Goal: Information Seeking & Learning: Find specific page/section

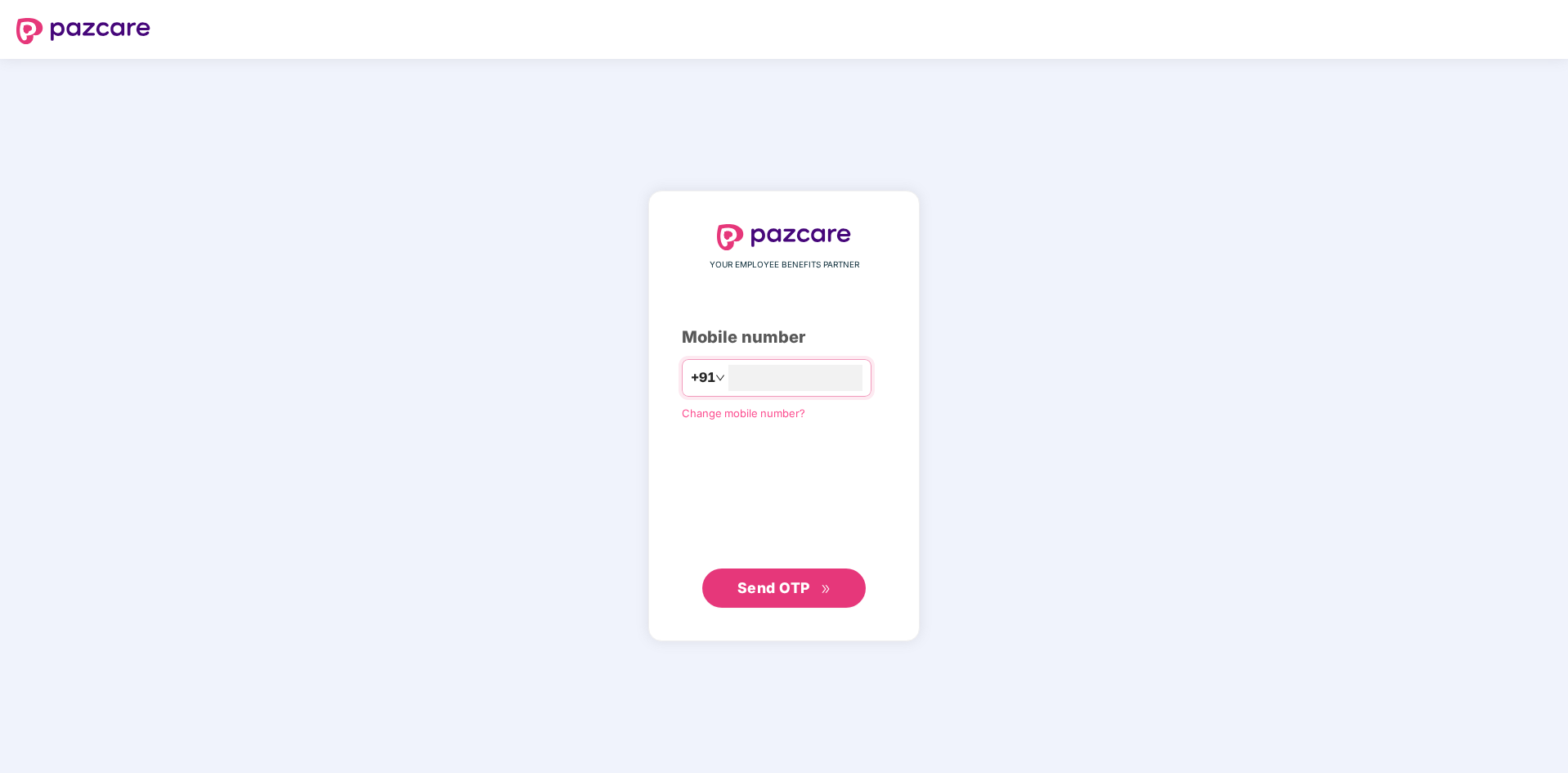
type input "**********"
click at [780, 579] on div "**********" at bounding box center [784, 417] width 204 height 383
click at [773, 587] on span "Send OTP" at bounding box center [774, 586] width 73 height 17
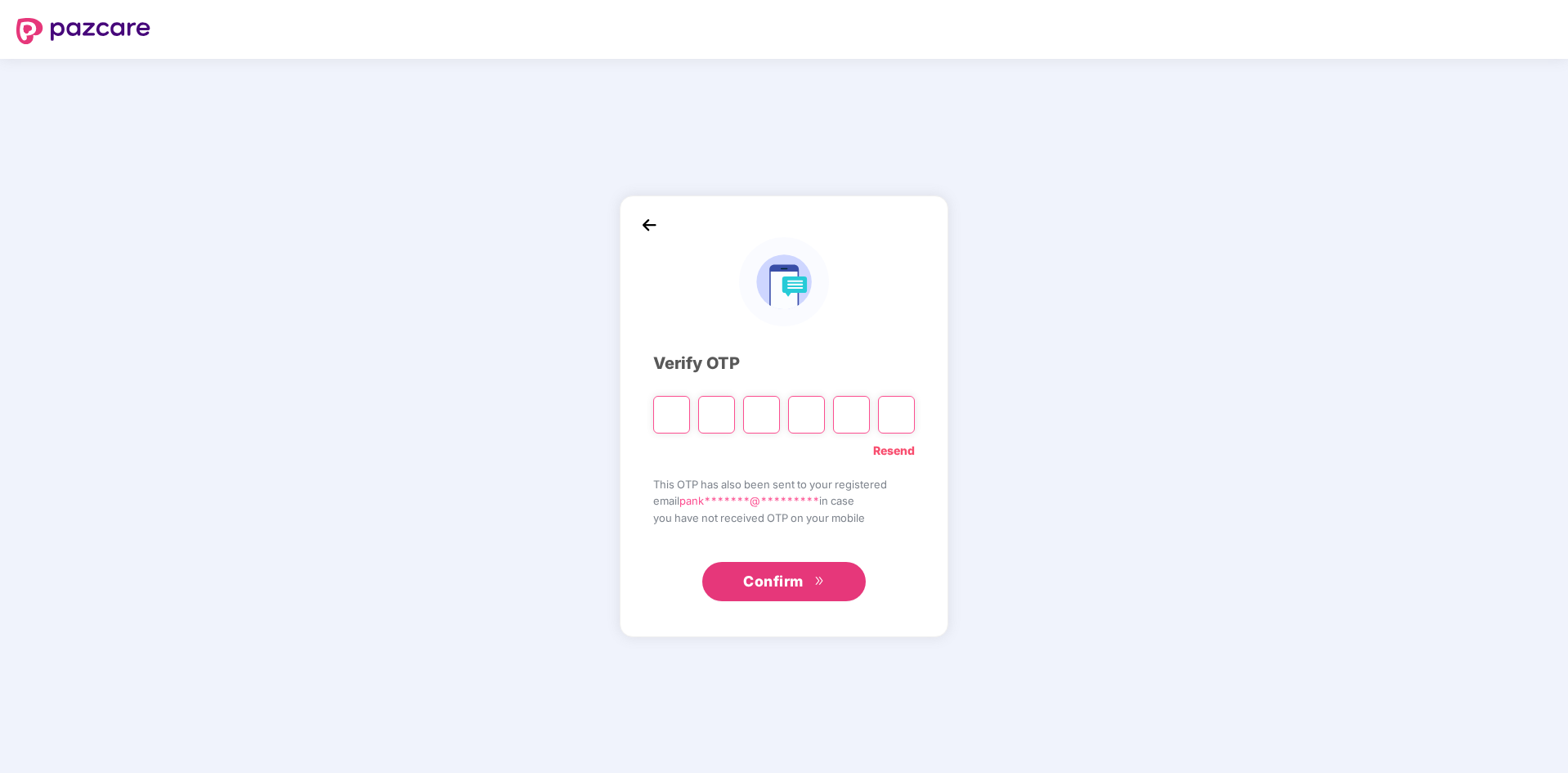
type input "*"
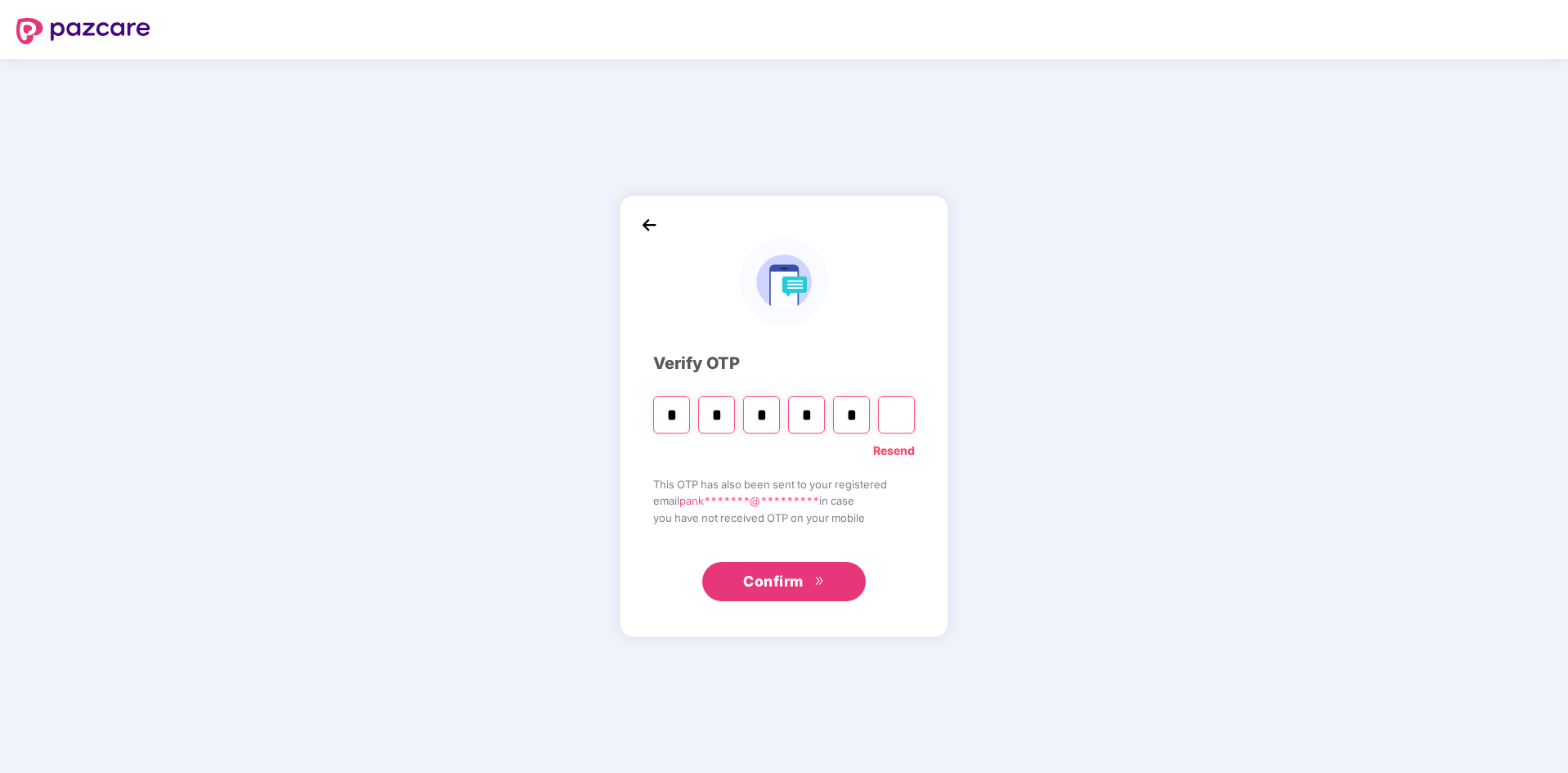
type input "*"
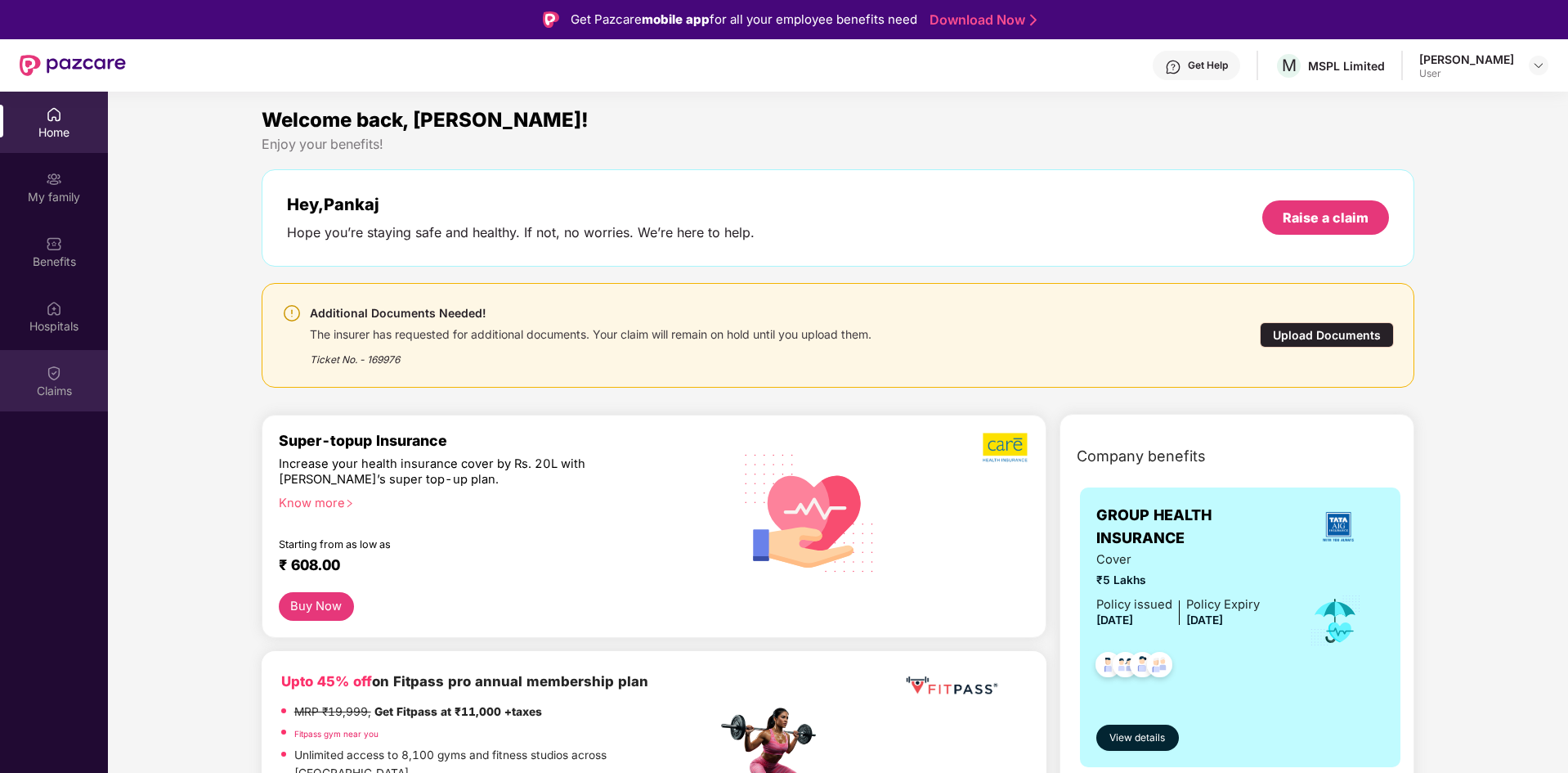
click at [60, 379] on img at bounding box center [53, 372] width 17 height 17
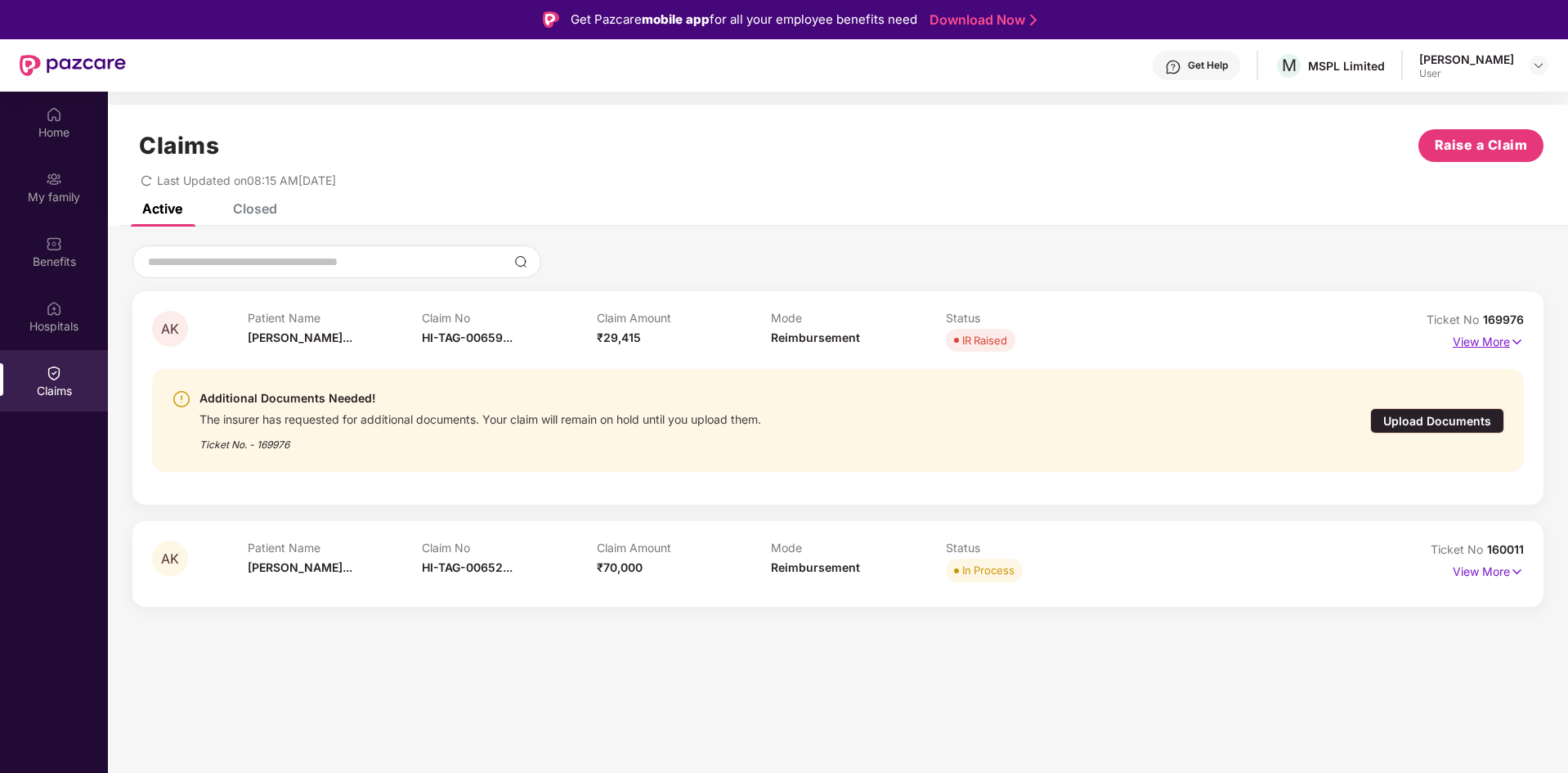
click at [1479, 345] on p "View More" at bounding box center [1488, 340] width 71 height 22
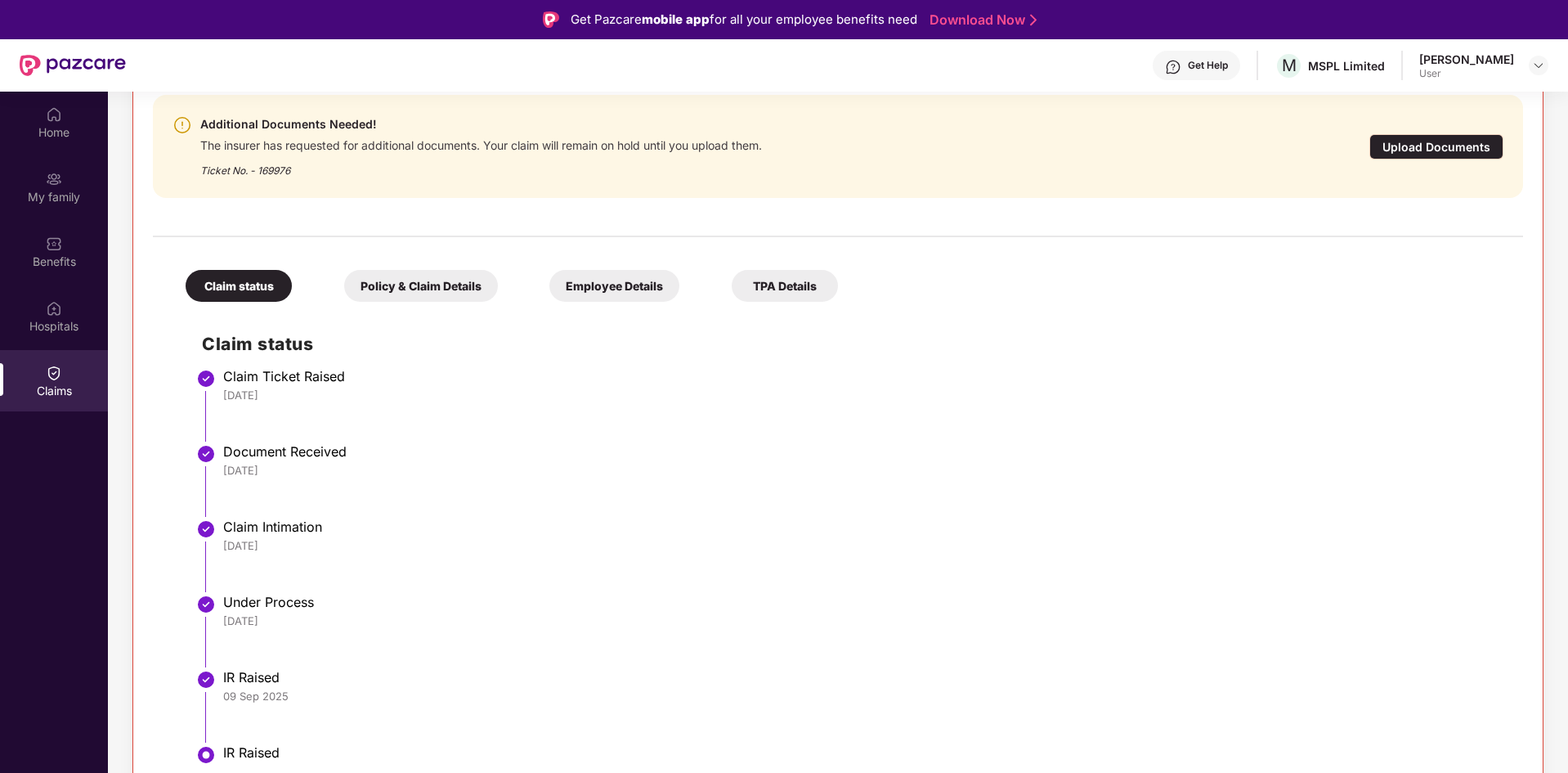
scroll to position [391, 0]
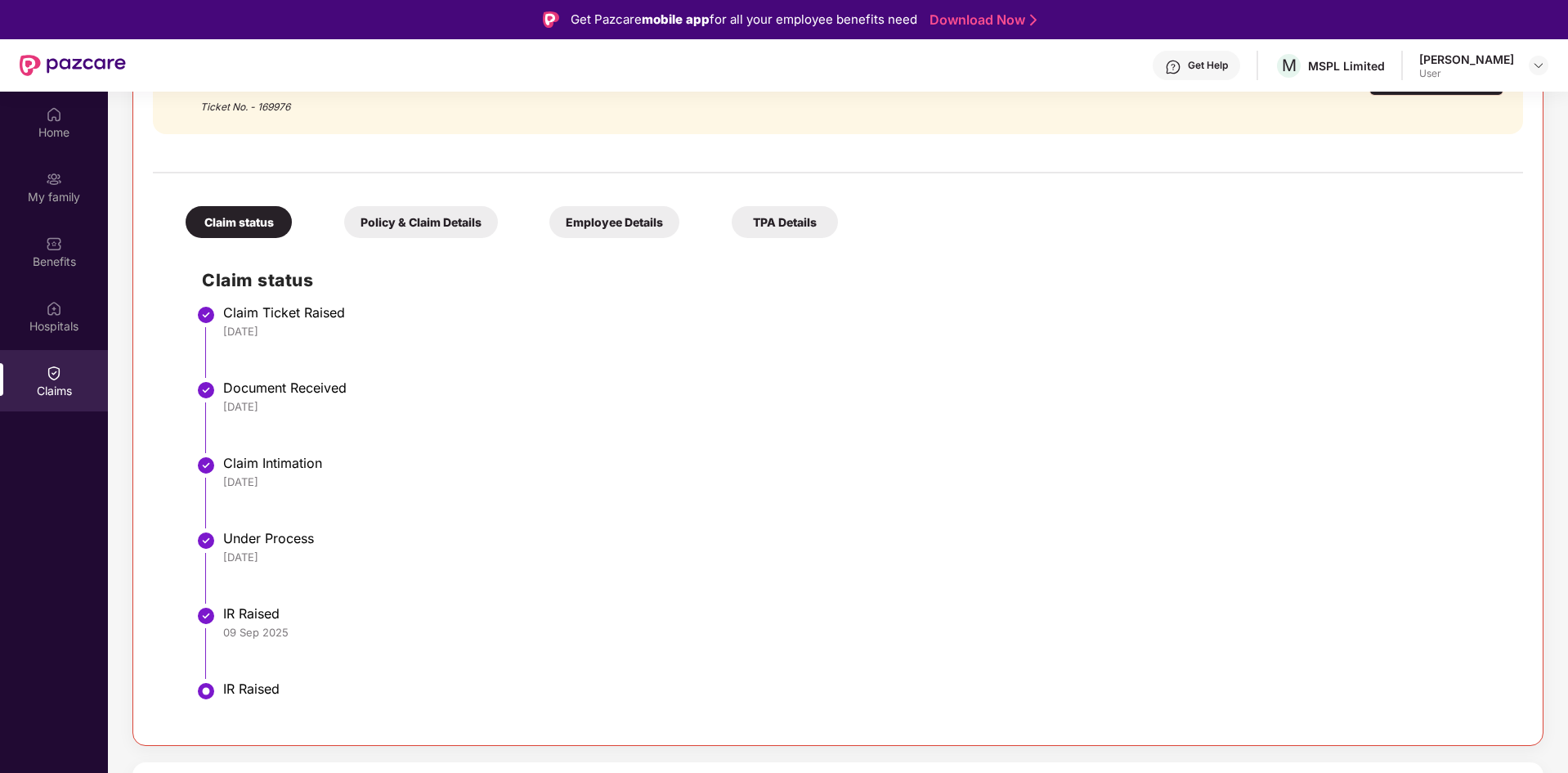
click at [621, 232] on div "Employee Details" at bounding box center [615, 222] width 130 height 32
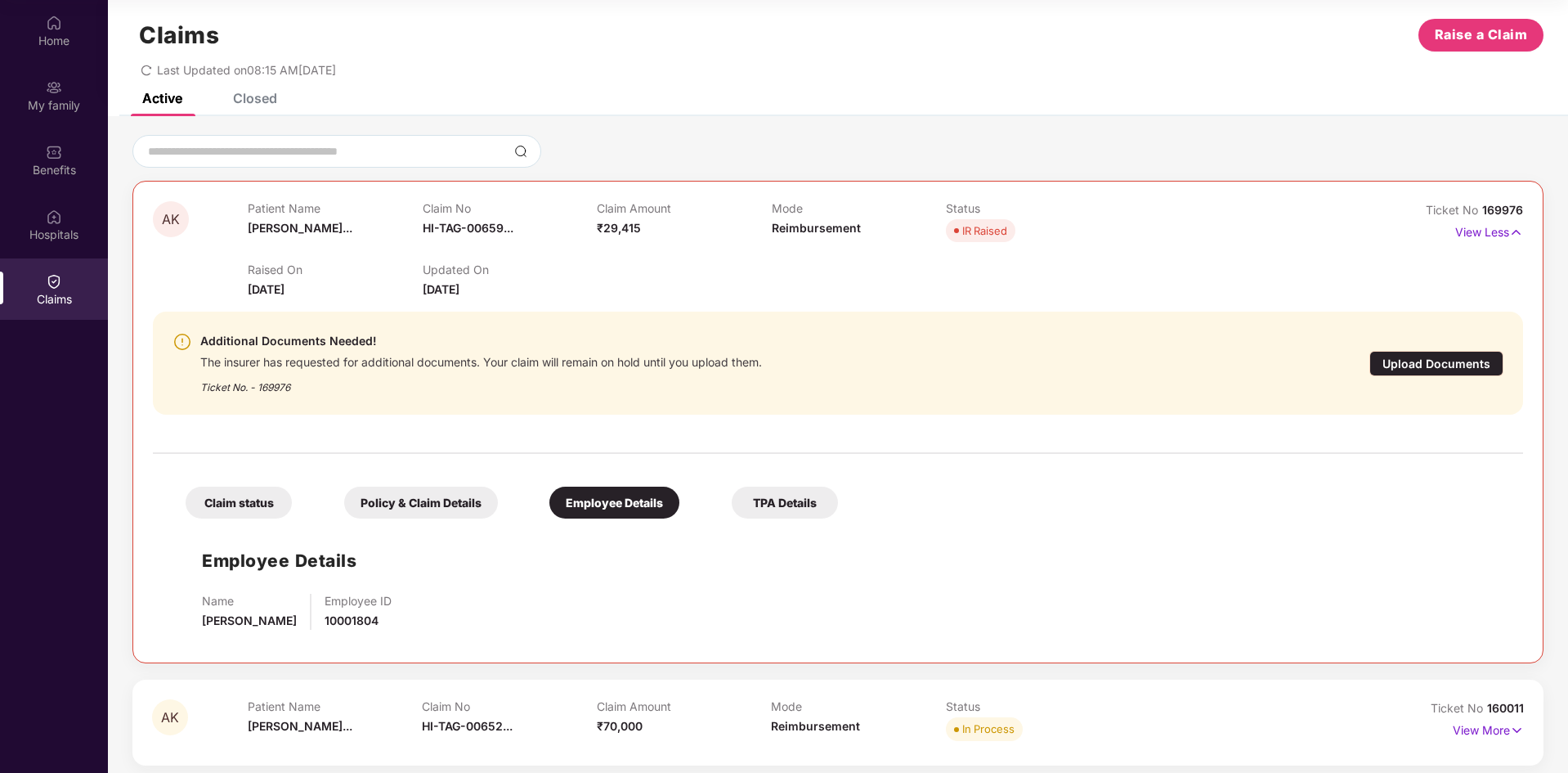
scroll to position [28, 0]
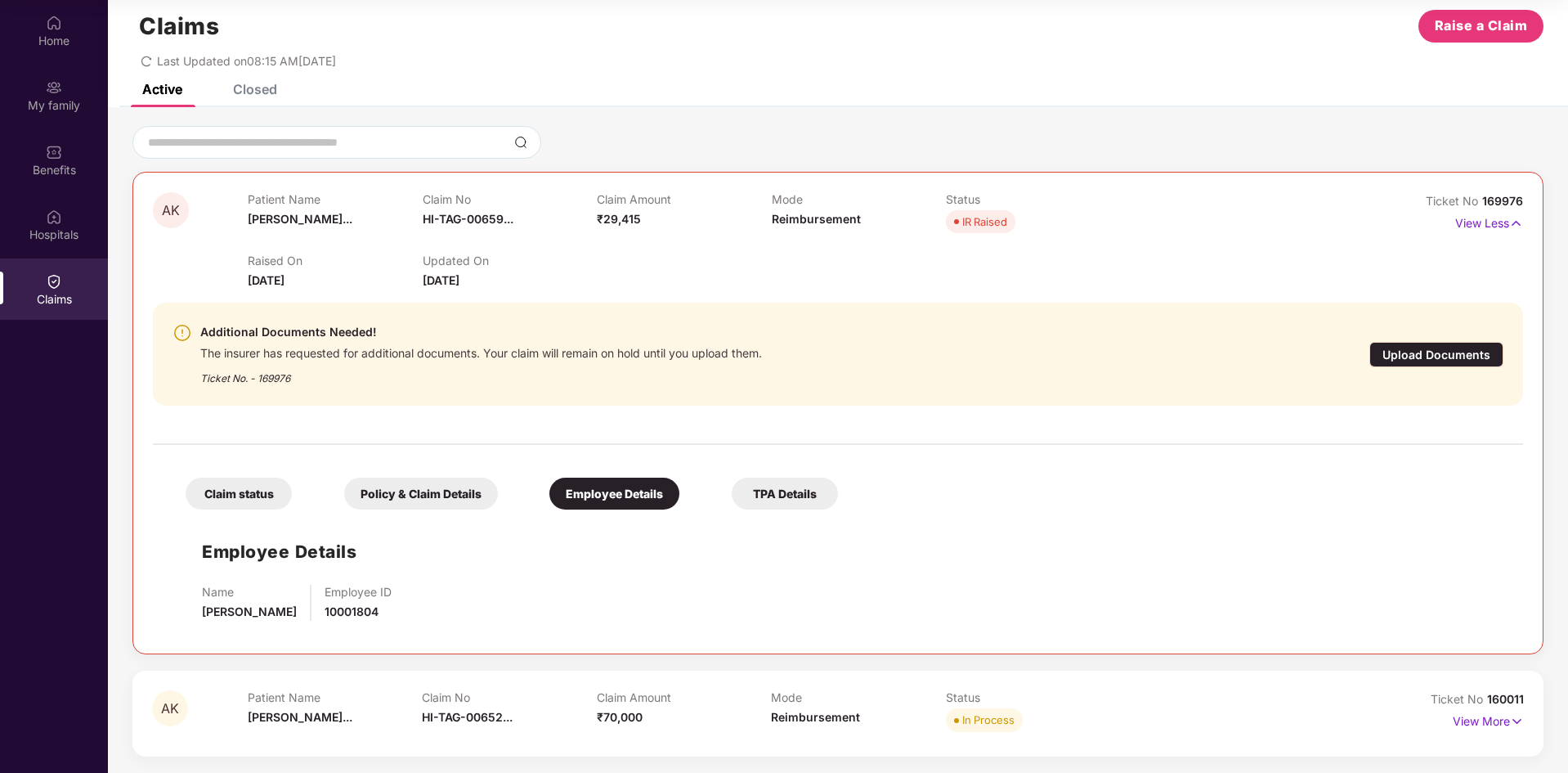
click at [256, 495] on div "Claim status" at bounding box center [239, 494] width 107 height 32
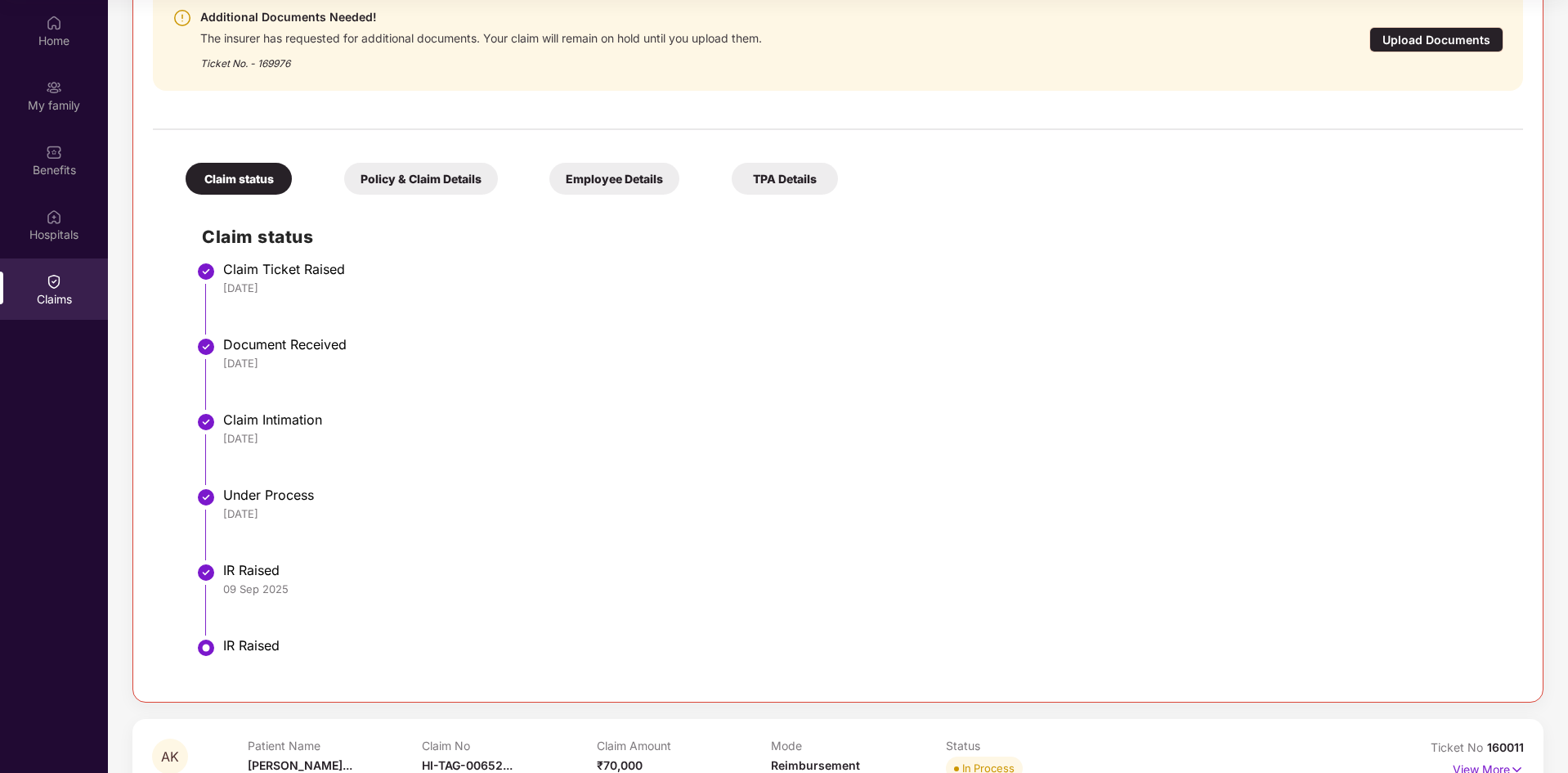
scroll to position [391, 0]
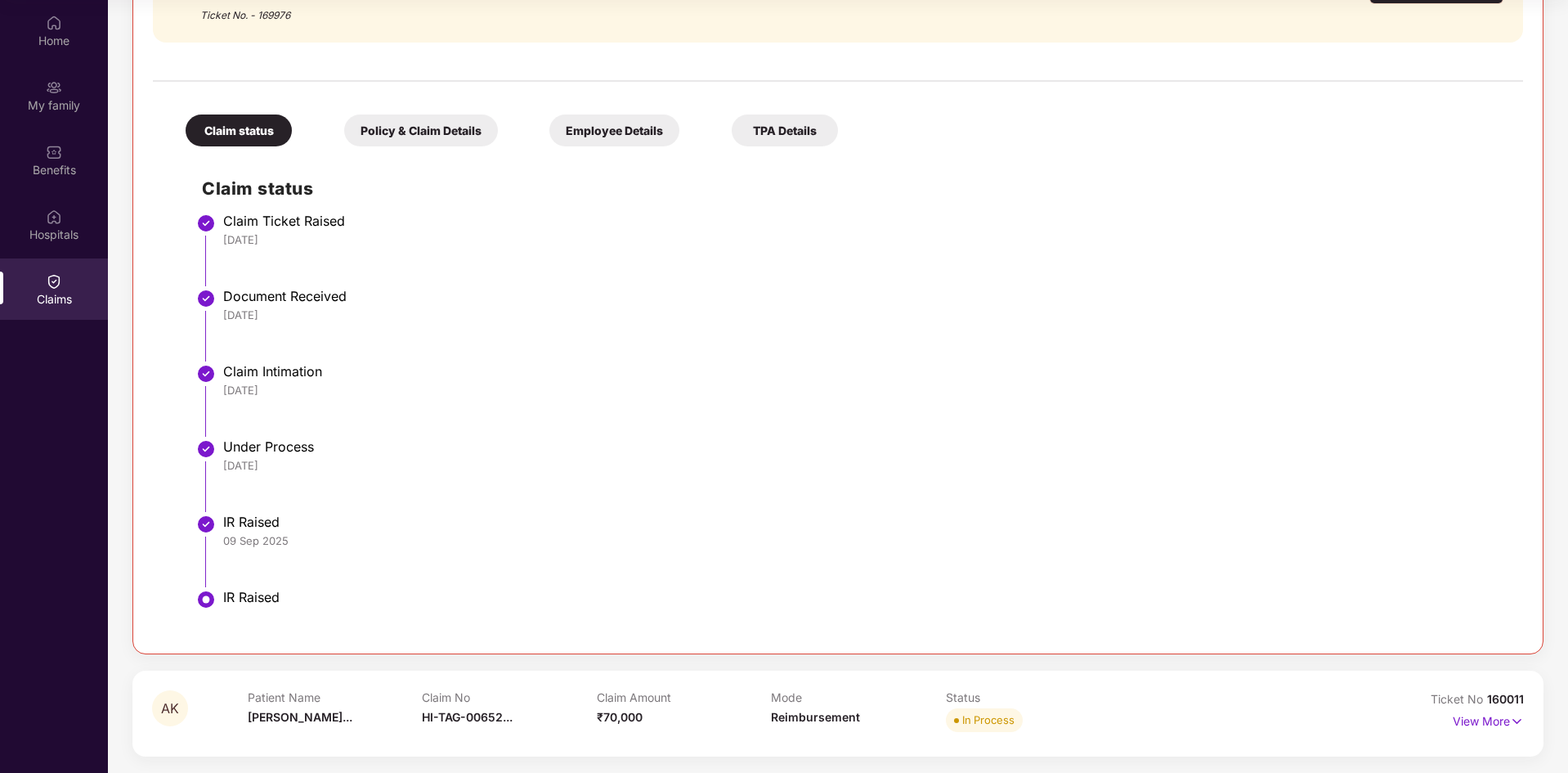
click at [209, 602] on img at bounding box center [206, 599] width 20 height 20
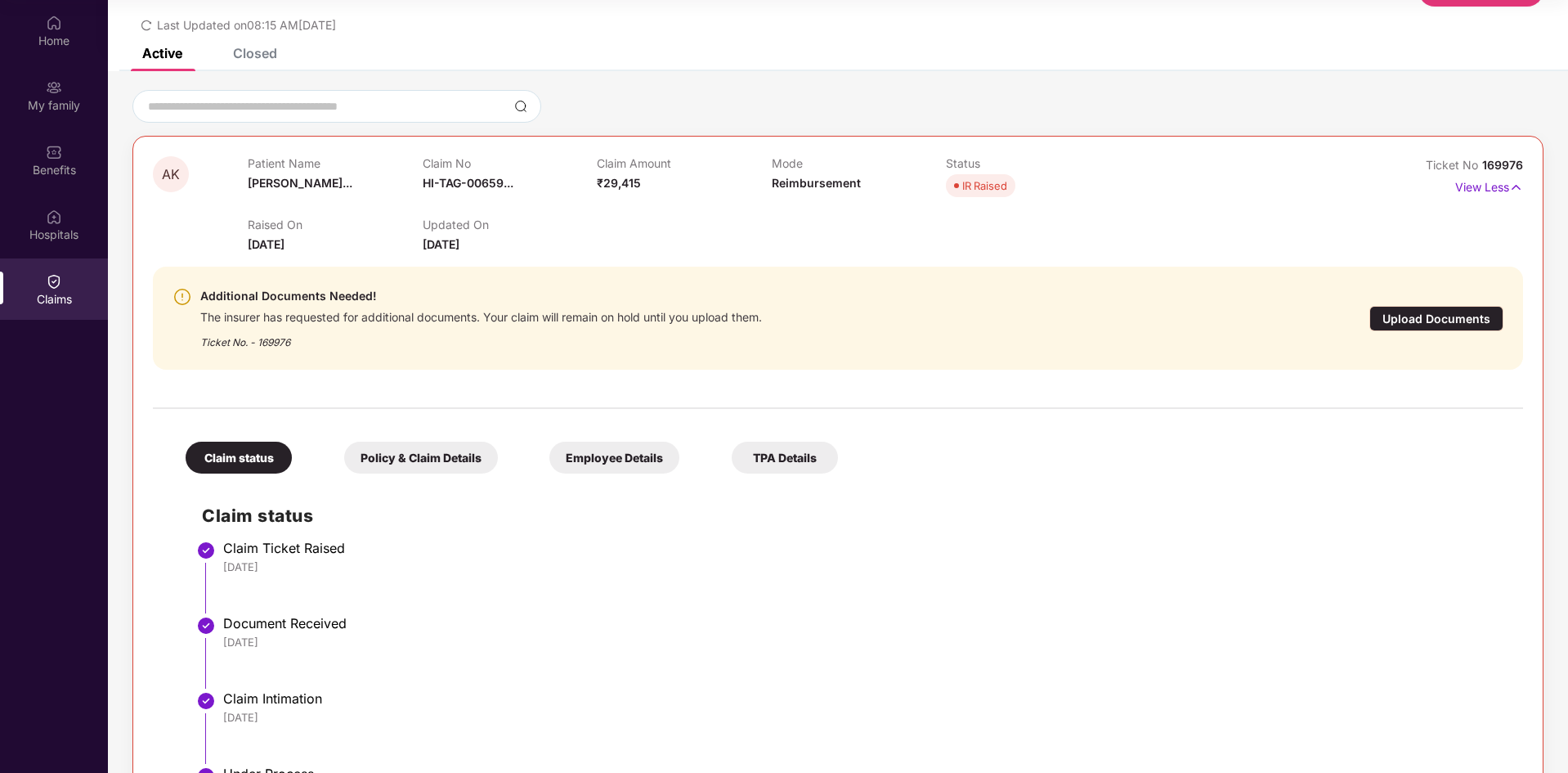
scroll to position [0, 0]
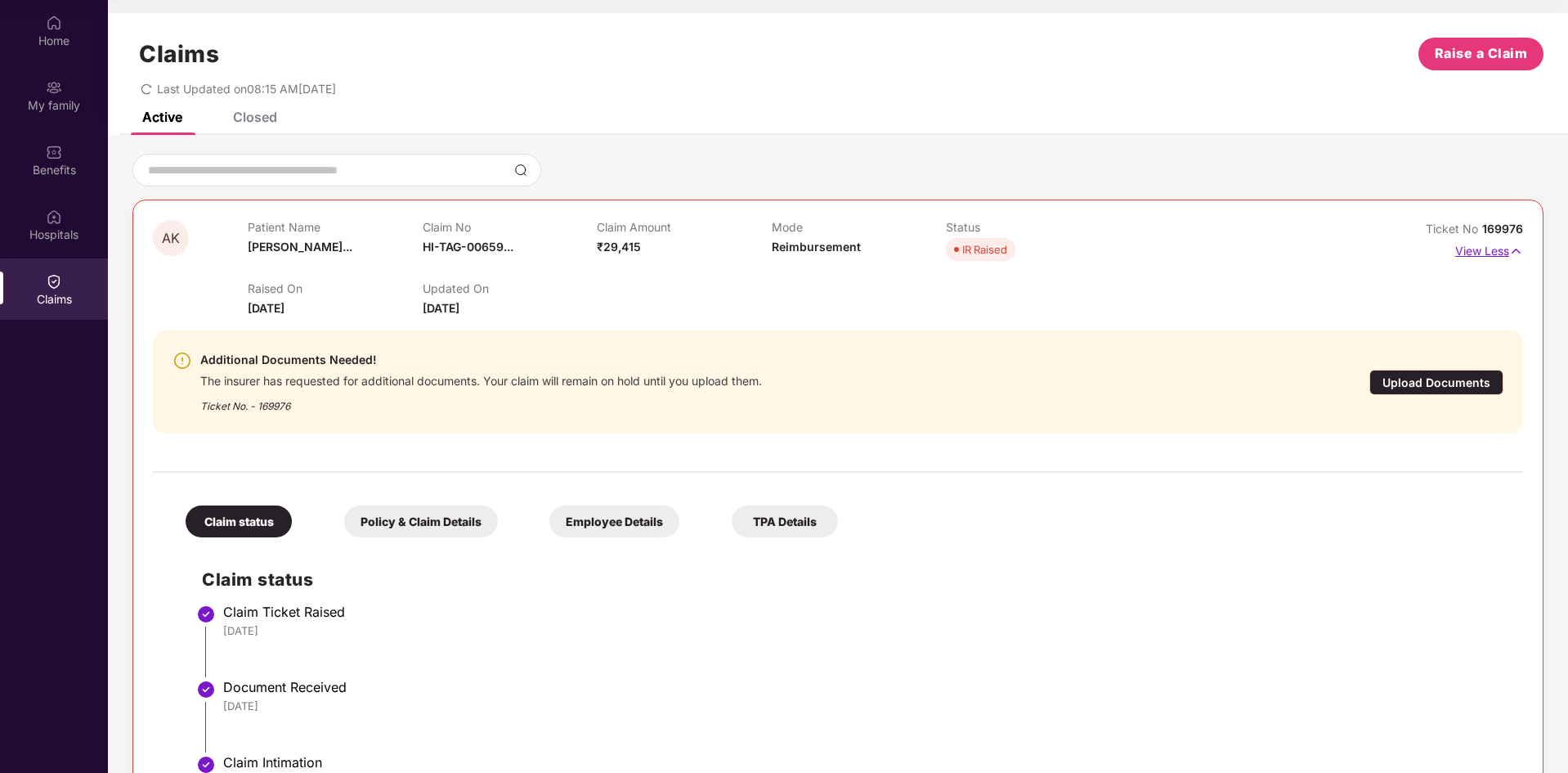
click at [1512, 248] on img at bounding box center [1516, 251] width 14 height 18
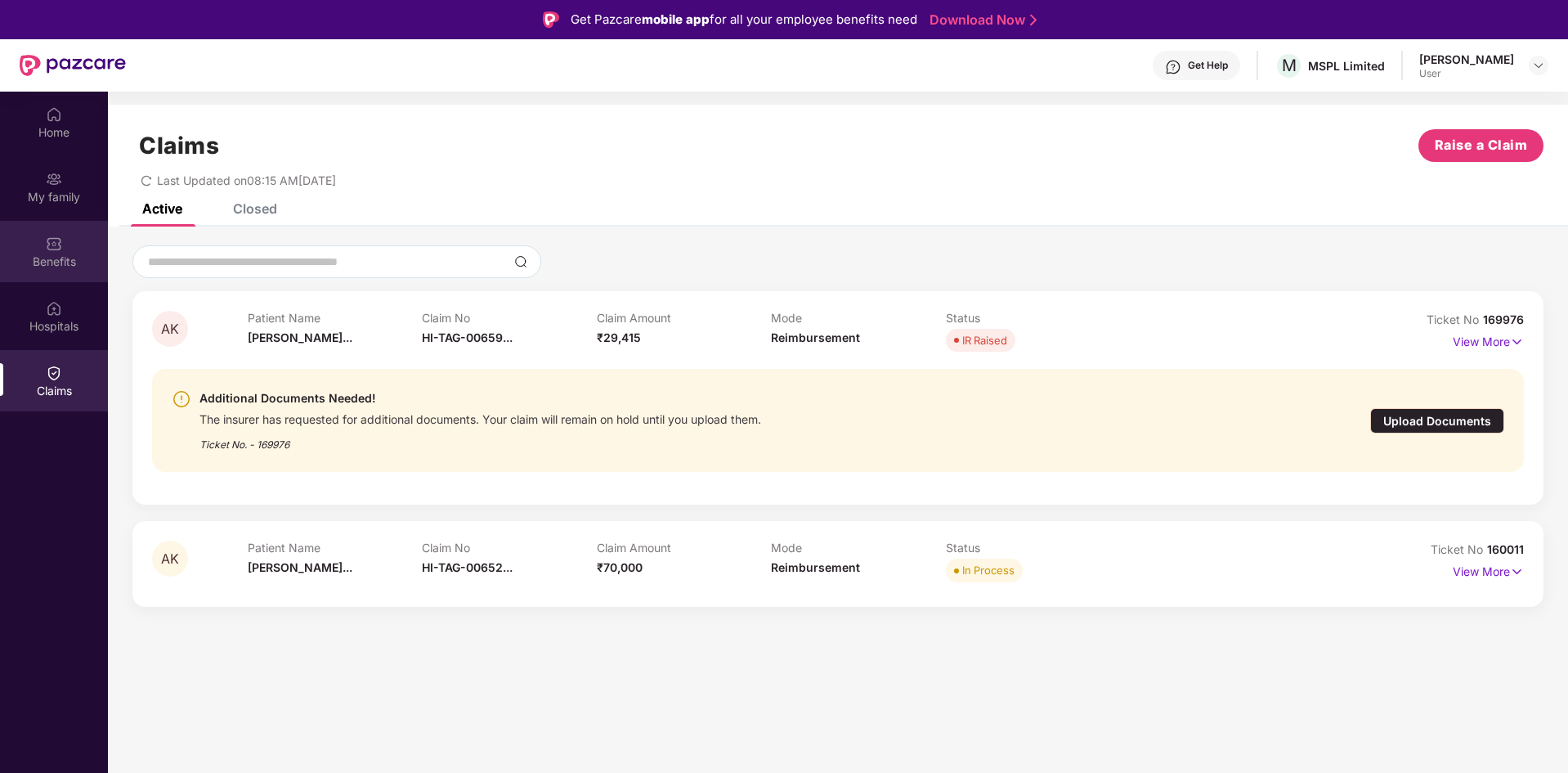
click at [54, 255] on div "Benefits" at bounding box center [53, 262] width 108 height 17
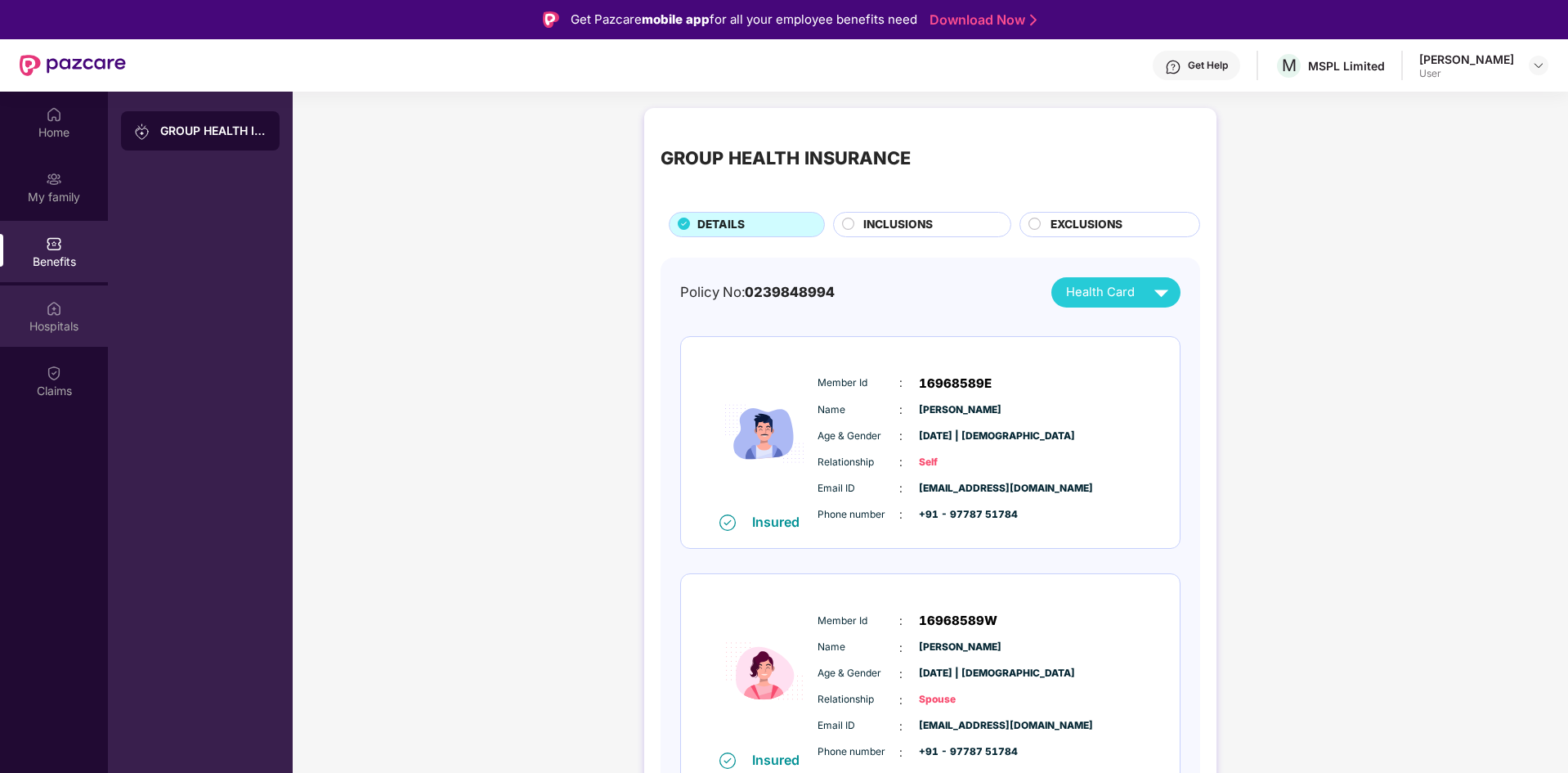
click at [50, 331] on div "Hospitals" at bounding box center [53, 326] width 108 height 17
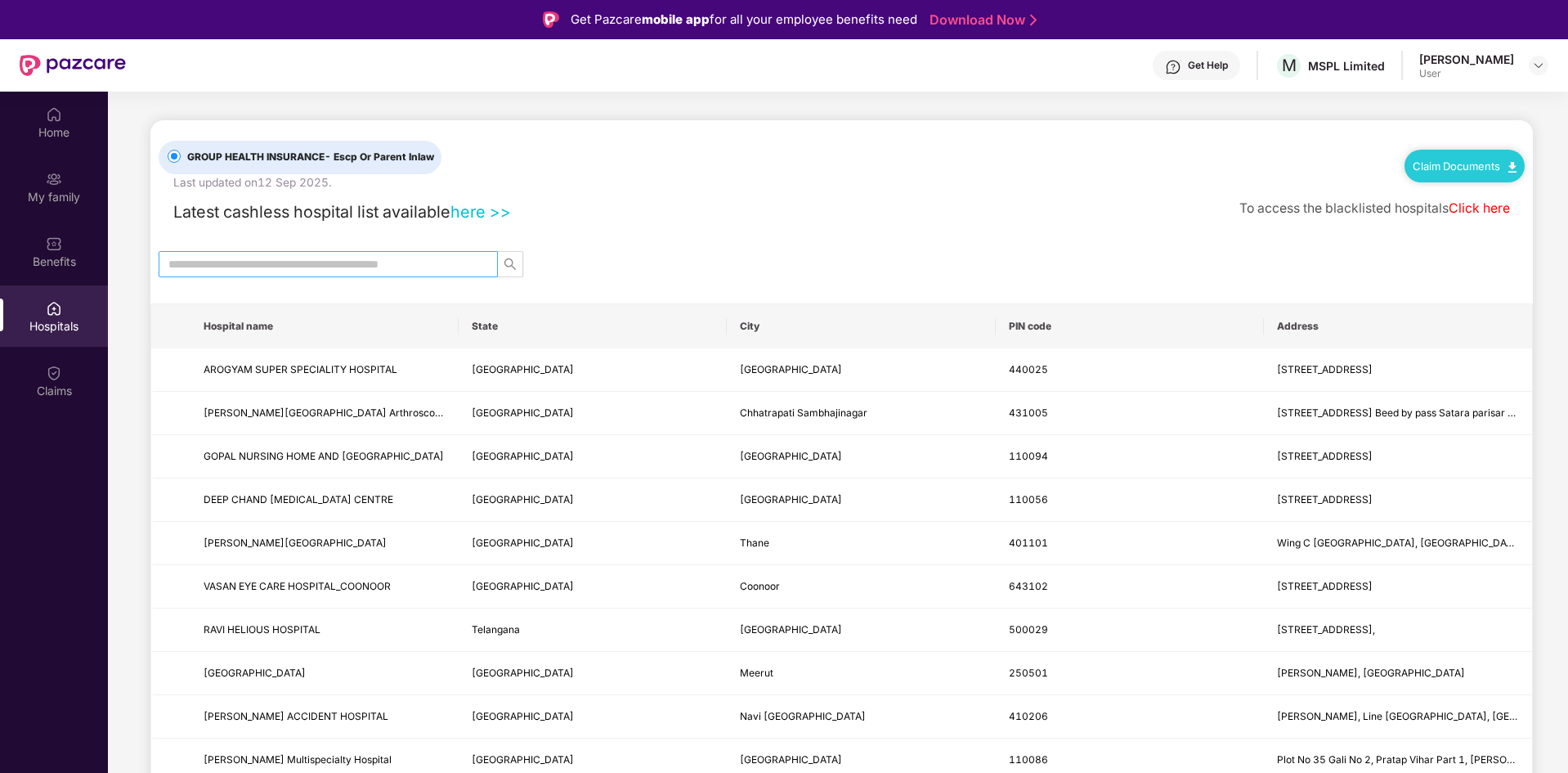
click at [429, 267] on input "text" at bounding box center [322, 264] width 307 height 18
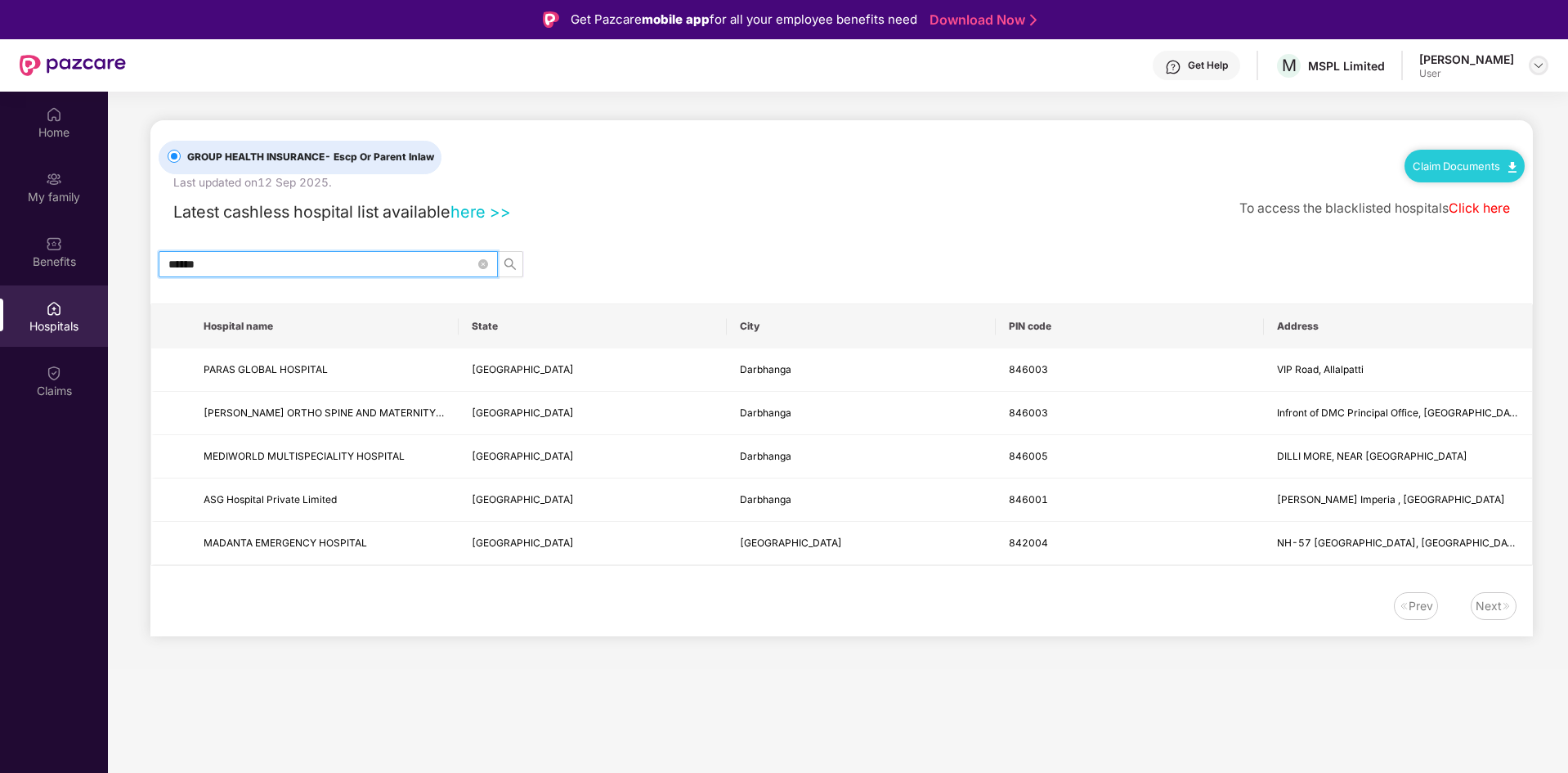
type input "******"
click at [1535, 63] on img at bounding box center [1537, 65] width 13 height 13
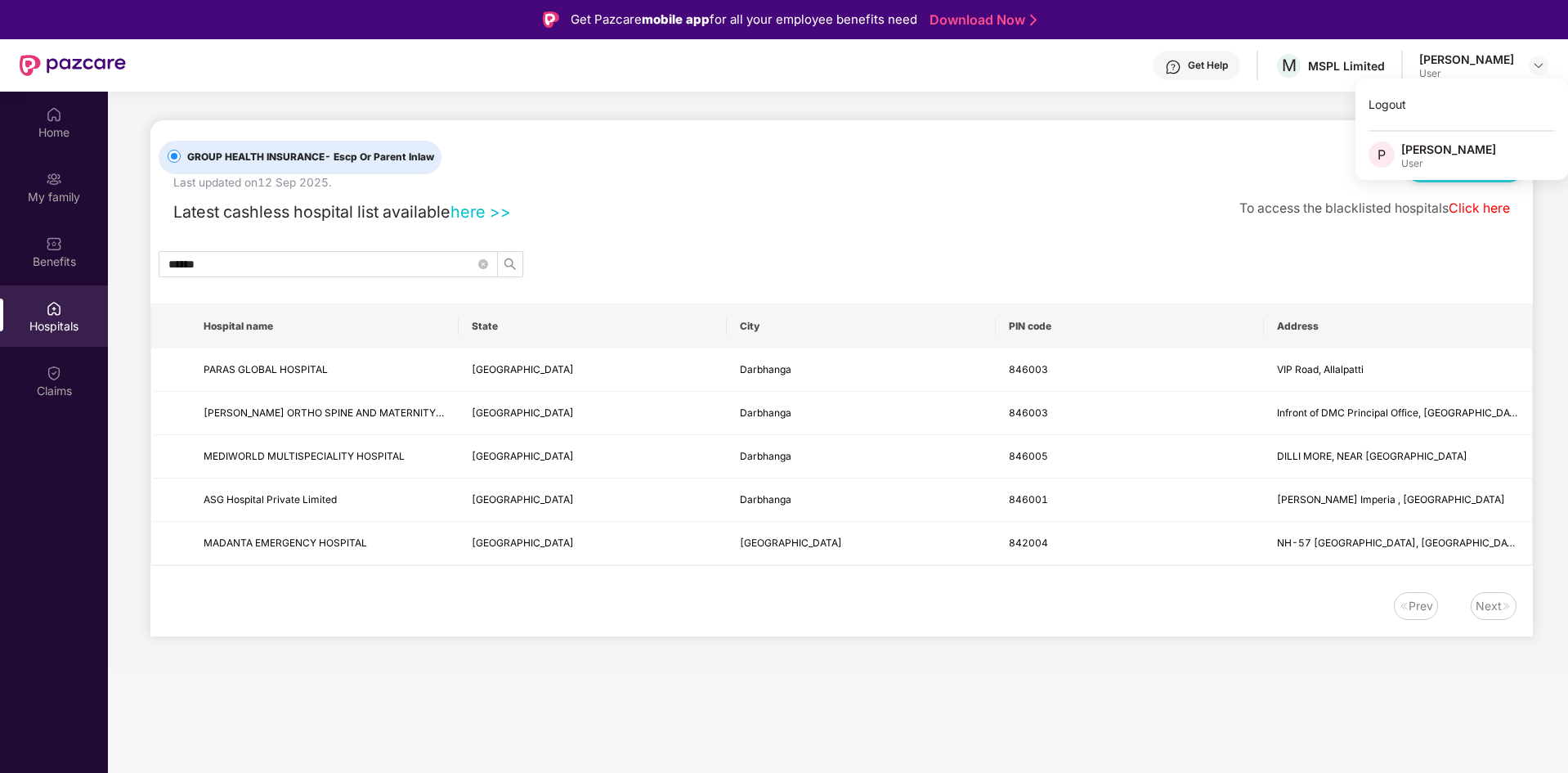
click at [1271, 133] on div "GROUP HEALTH INSURANCE - Escp Or Parent Inlaw Last updated on [DATE] . Claim Do…" at bounding box center [842, 156] width 1366 height 71
click at [1539, 66] on img at bounding box center [1537, 65] width 13 height 13
click at [1377, 105] on div "Logout" at bounding box center [1460, 104] width 212 height 32
